Goal: Task Accomplishment & Management: Manage account settings

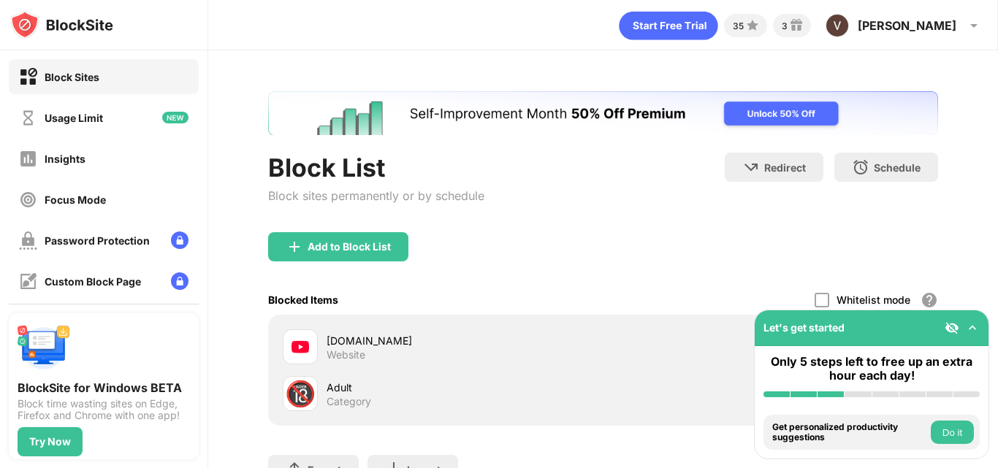
click at [974, 330] on img at bounding box center [972, 328] width 15 height 15
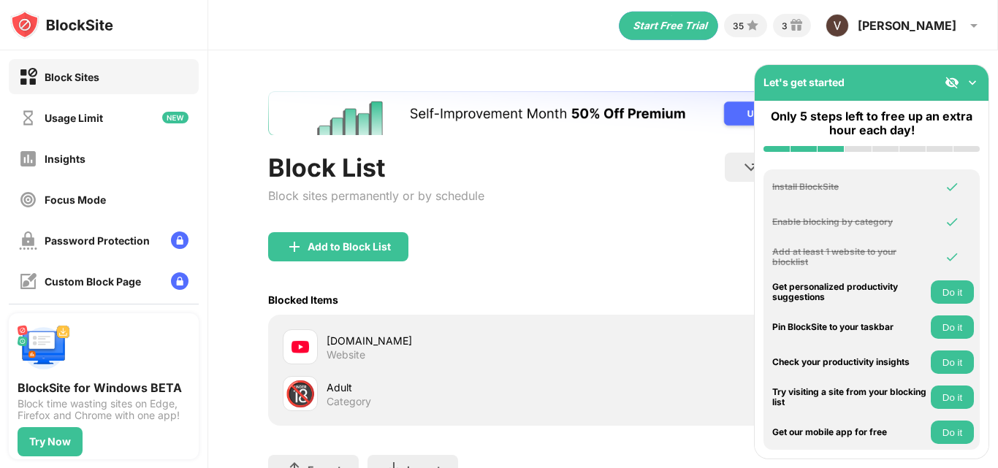
click at [734, 193] on div "Redirect Choose a site to be redirected to when blocking is active Schedule Sel…" at bounding box center [831, 184] width 213 height 62
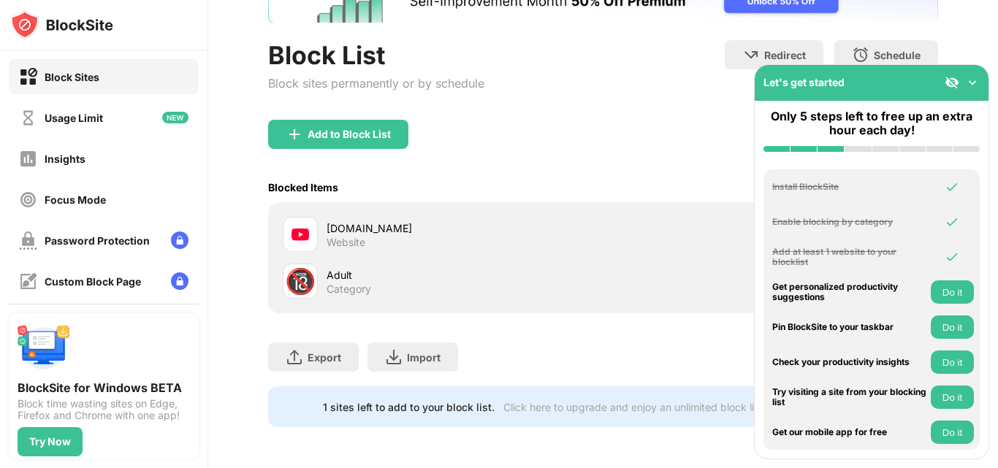
scroll to position [123, 0]
click at [970, 88] on img at bounding box center [972, 82] width 15 height 15
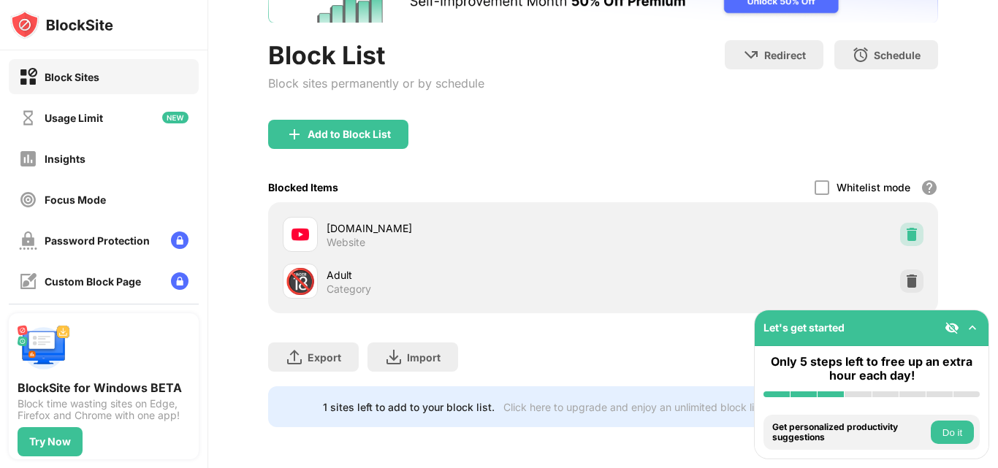
click at [900, 229] on div at bounding box center [911, 234] width 23 height 23
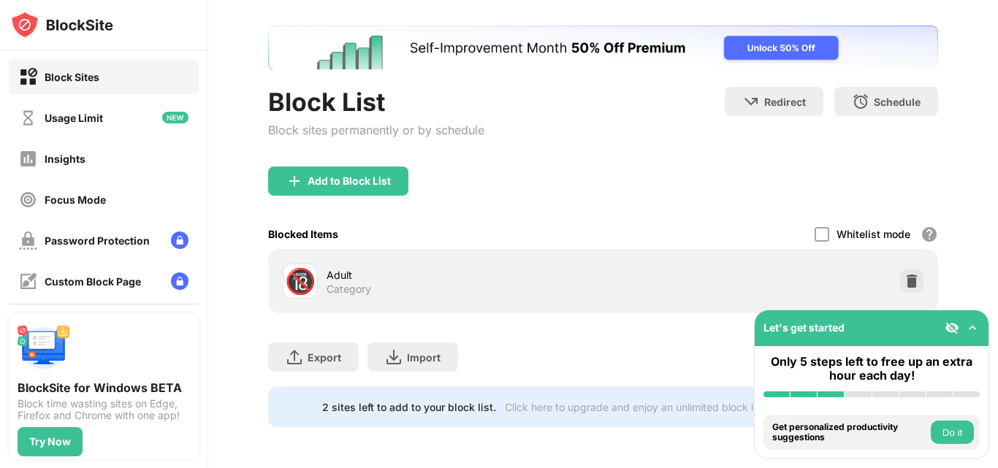
scroll to position [77, 0]
